Goal: Task Accomplishment & Management: Use online tool/utility

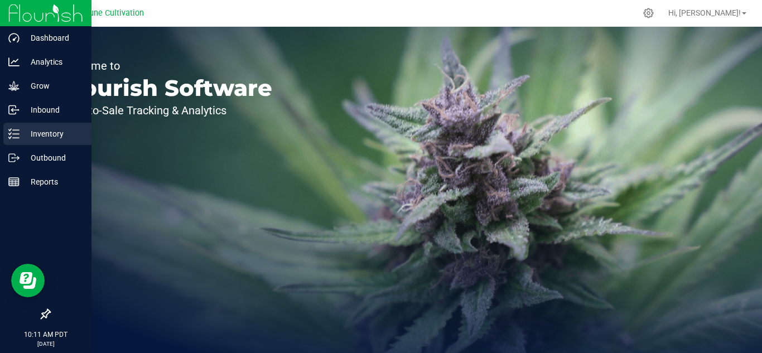
click at [41, 136] on p "Inventory" at bounding box center [53, 133] width 67 height 13
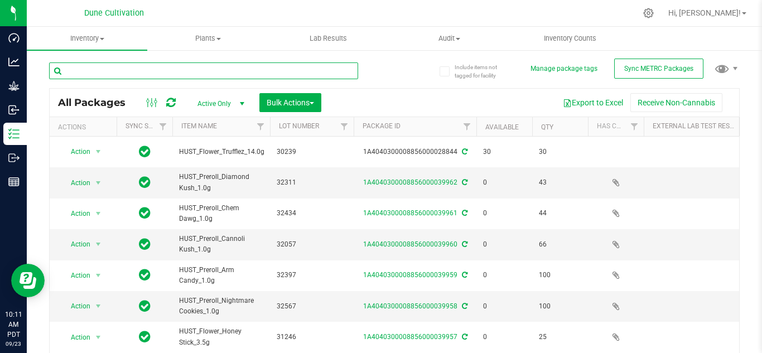
click at [226, 70] on input "text" at bounding box center [203, 71] width 309 height 17
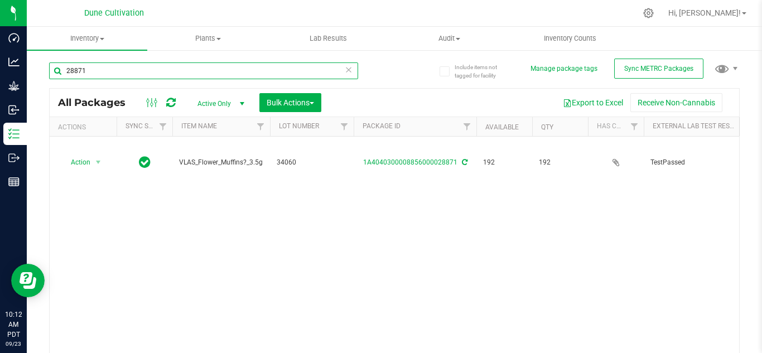
type input "28871"
click at [241, 103] on span "select" at bounding box center [242, 103] width 9 height 9
click at [207, 169] on li "All" at bounding box center [218, 172] width 60 height 17
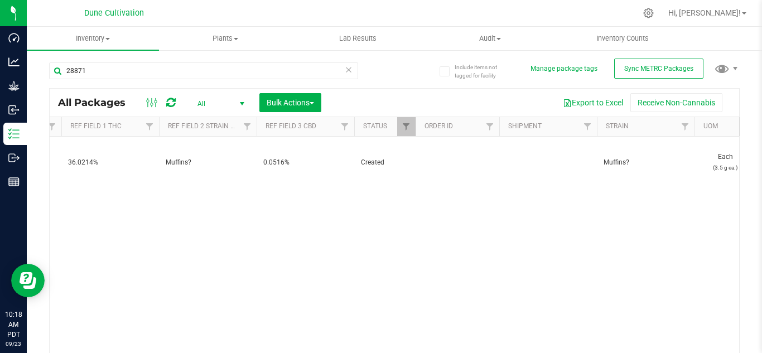
scroll to position [0, 795]
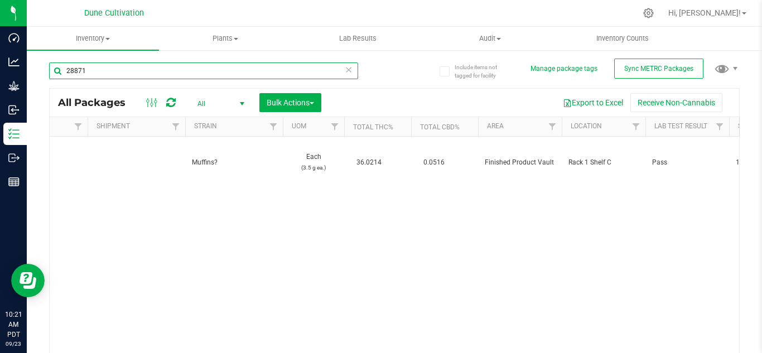
click at [146, 71] on input "28871" at bounding box center [203, 71] width 309 height 17
type input "28915"
